Goal: Transaction & Acquisition: Obtain resource

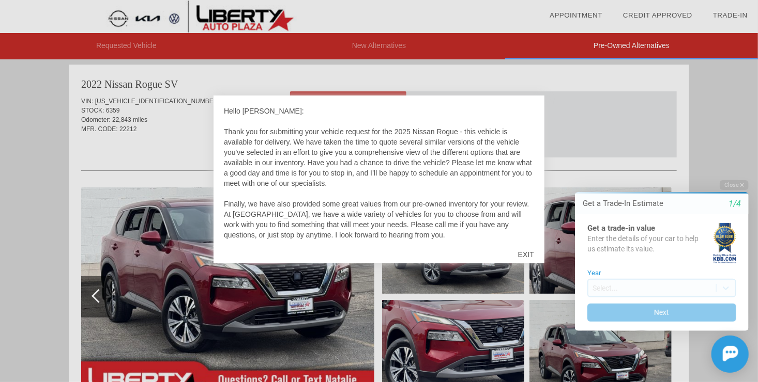
click at [524, 254] on div "EXIT" at bounding box center [526, 254] width 37 height 31
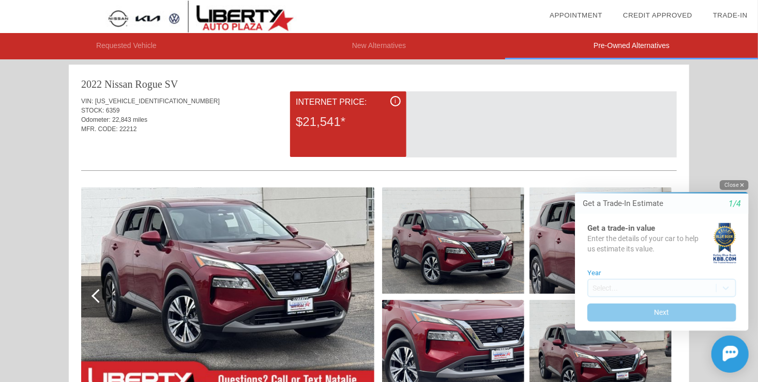
click at [732, 183] on button "Close" at bounding box center [733, 185] width 29 height 10
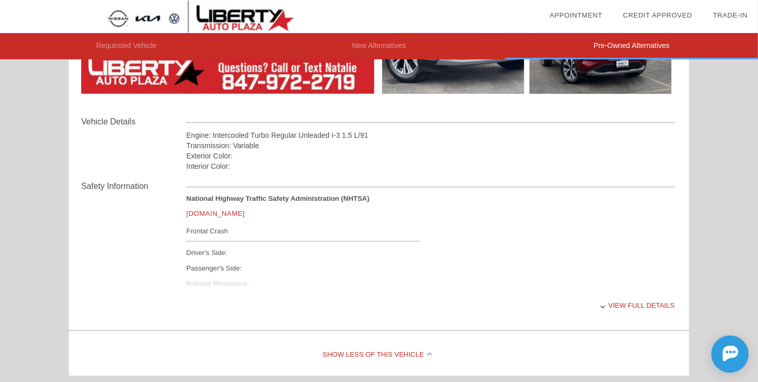
scroll to position [2257, 0]
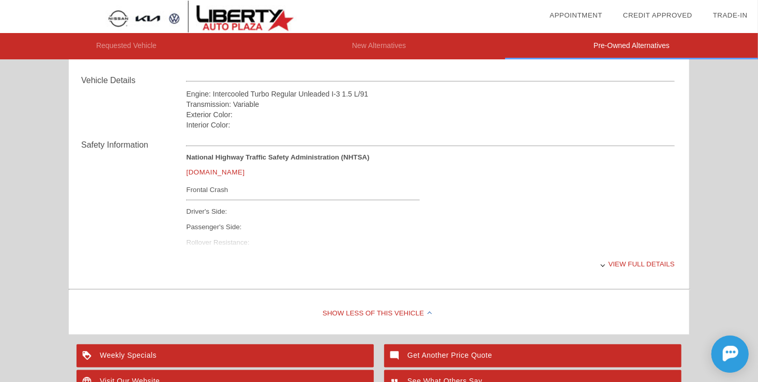
click at [618, 266] on div "View full details" at bounding box center [430, 264] width 488 height 25
click at [219, 172] on link "[DOMAIN_NAME]" at bounding box center [215, 172] width 58 height 8
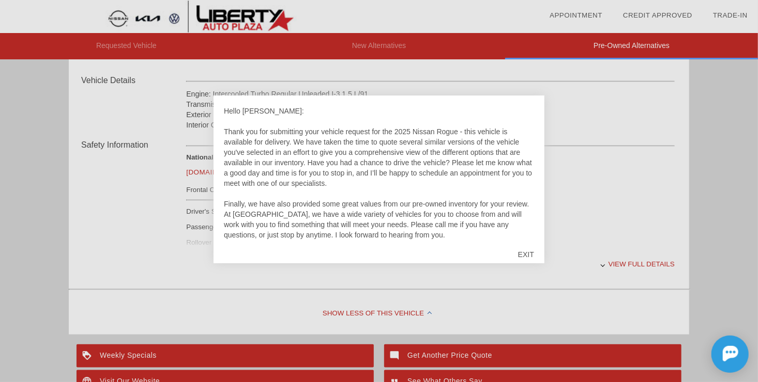
click at [523, 257] on div "EXIT" at bounding box center [526, 254] width 37 height 31
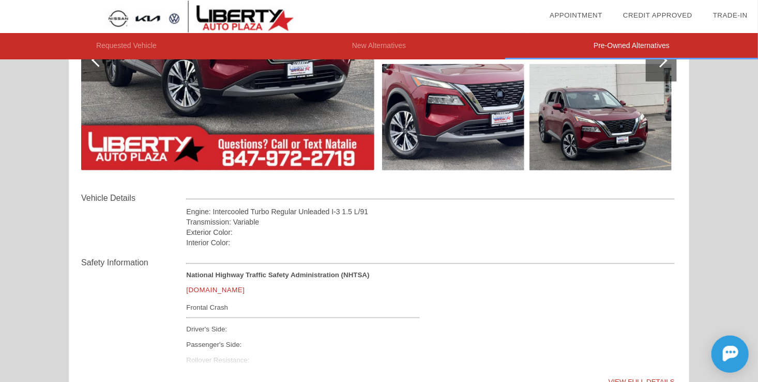
scroll to position [2266, 0]
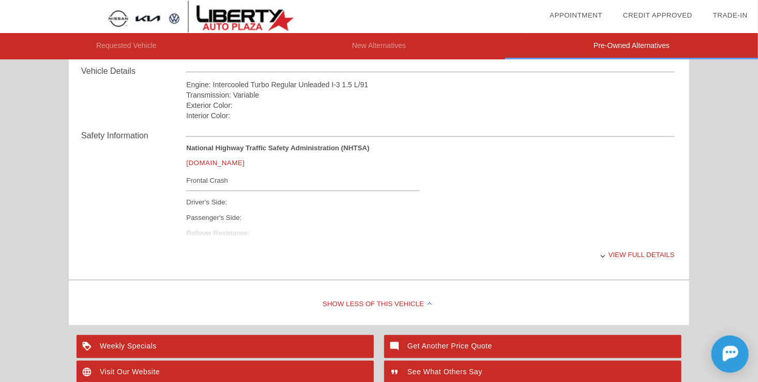
click at [644, 258] on div "View full details" at bounding box center [430, 254] width 488 height 25
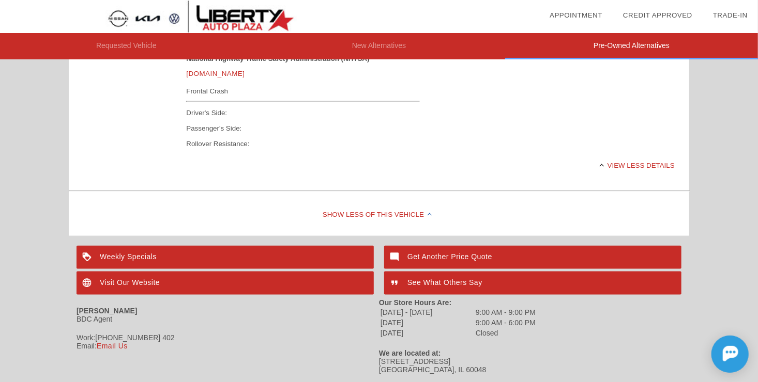
scroll to position [2381, 0]
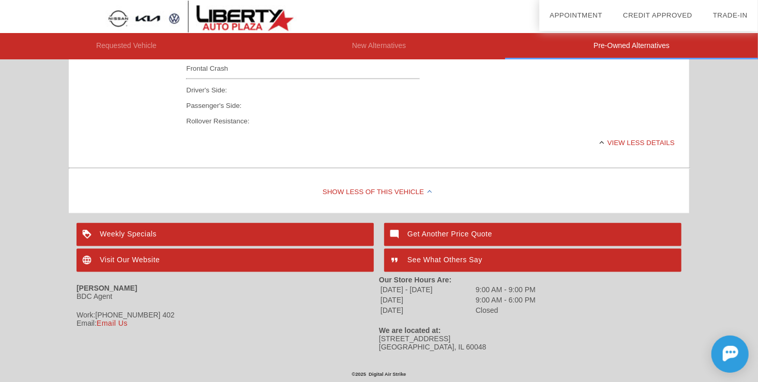
click at [486, 232] on div "Get Another Price Quote" at bounding box center [532, 234] width 297 height 23
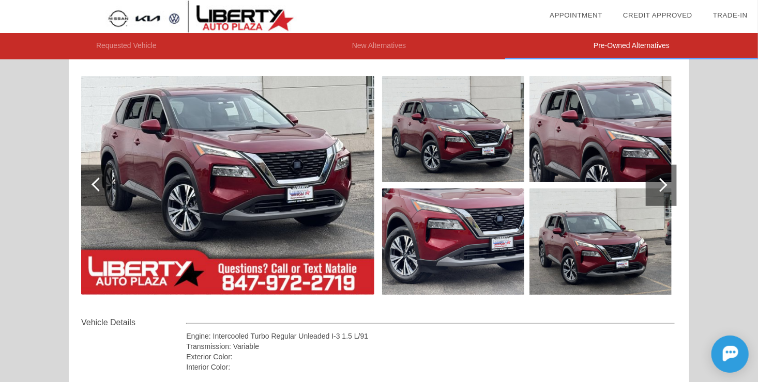
scroll to position [2007, 0]
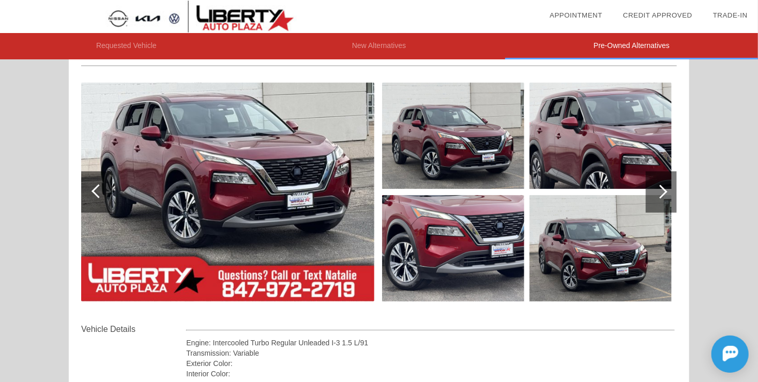
click at [662, 190] on div at bounding box center [660, 192] width 14 height 14
click at [662, 189] on div at bounding box center [660, 192] width 14 height 14
click at [94, 192] on div at bounding box center [98, 192] width 14 height 14
click at [96, 188] on div at bounding box center [98, 192] width 14 height 14
click at [627, 46] on li "Pre-Owned Alternatives" at bounding box center [631, 46] width 253 height 26
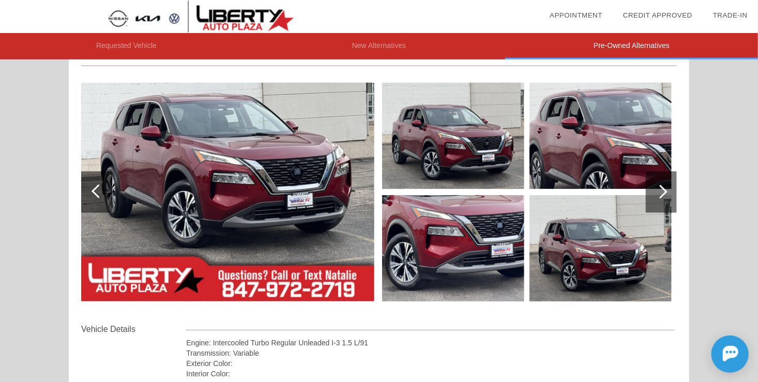
click at [627, 46] on li "Pre-Owned Alternatives" at bounding box center [631, 46] width 253 height 26
click at [592, 13] on link "Appointment" at bounding box center [575, 15] width 53 height 8
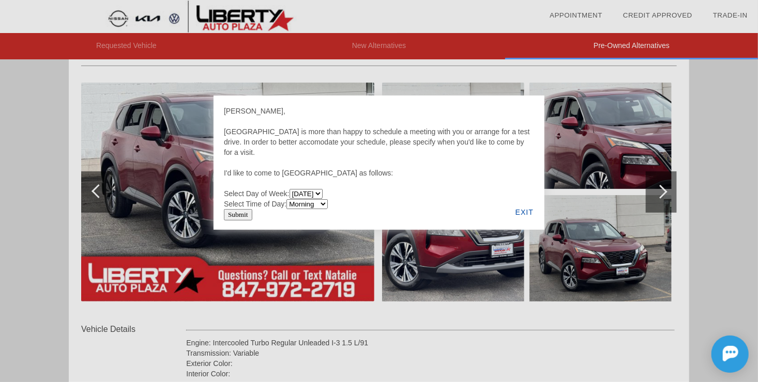
click at [528, 211] on div "EXIT" at bounding box center [524, 212] width 40 height 35
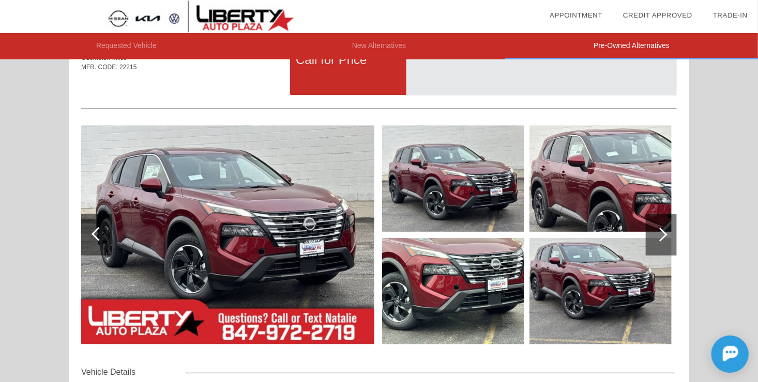
scroll to position [0, 0]
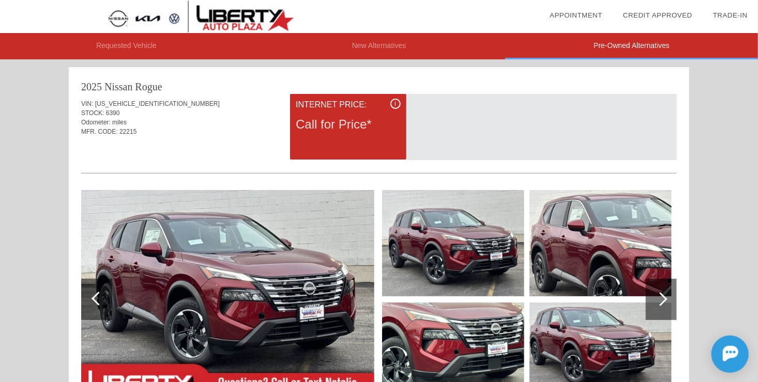
click at [396, 103] on div "i" at bounding box center [395, 104] width 10 height 10
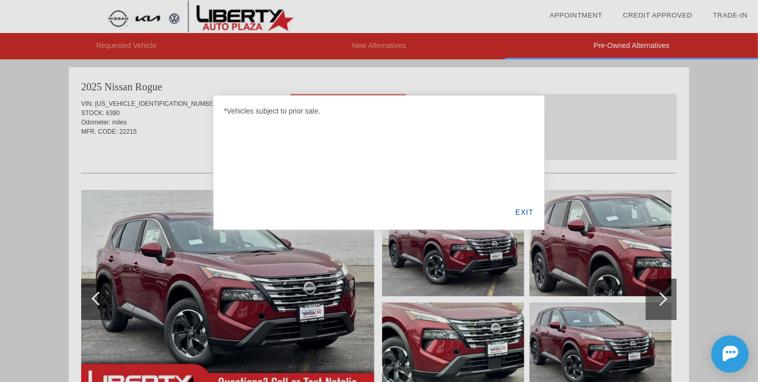
click at [519, 213] on div "EXIT" at bounding box center [524, 212] width 40 height 35
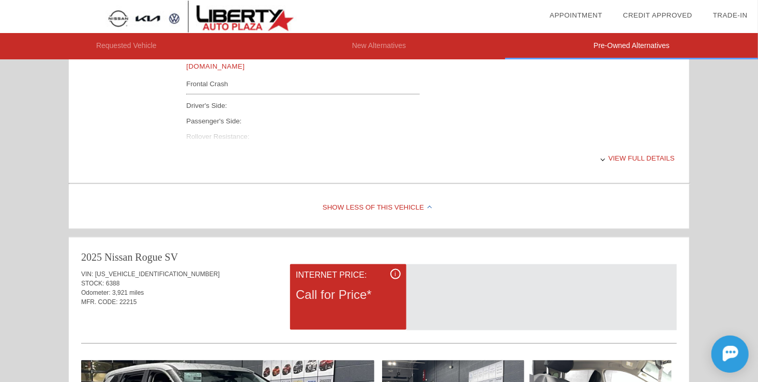
scroll to position [450, 0]
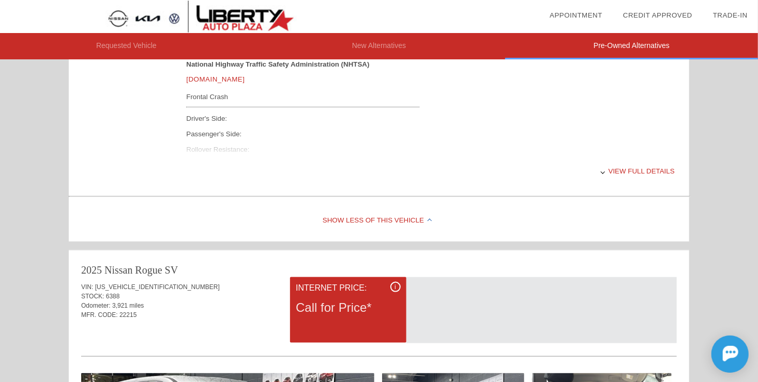
click at [633, 171] on div "View full details" at bounding box center [430, 171] width 488 height 25
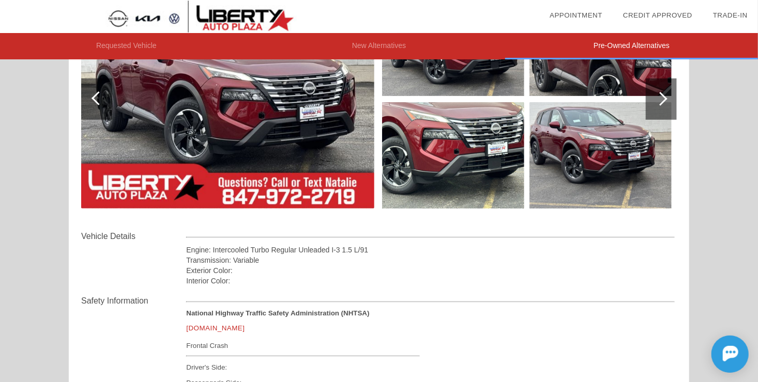
scroll to position [0, 0]
